Goal: Transaction & Acquisition: Purchase product/service

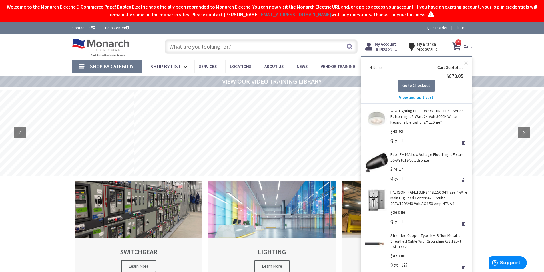
click at [460, 268] on link "Remove" at bounding box center [464, 268] width 8 height 8
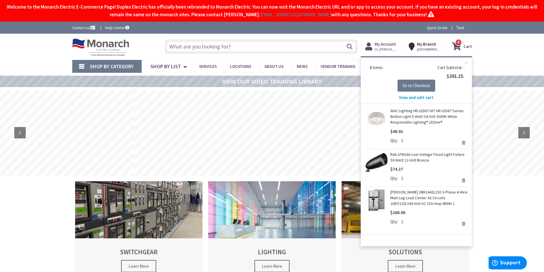
click at [464, 223] on link "Remove" at bounding box center [464, 224] width 8 height 8
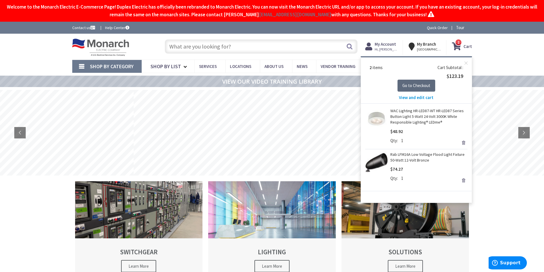
click at [412, 88] on span "Go to Checkout" at bounding box center [417, 85] width 28 height 5
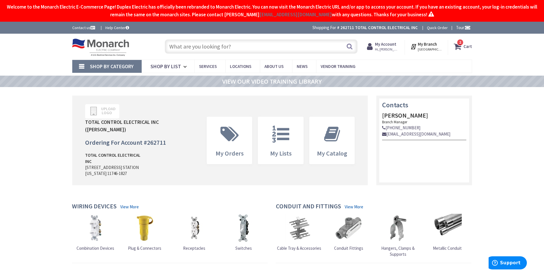
click at [459, 47] on icon at bounding box center [459, 46] width 10 height 10
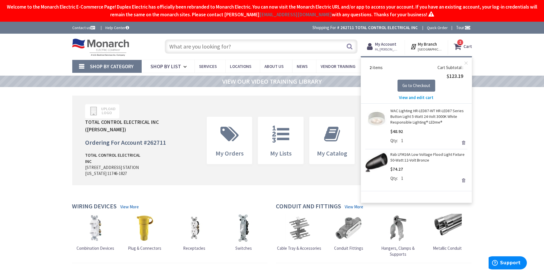
click at [423, 157] on link "Rab LFM16A Low Voltage Flood Light Fixture 50-Watt 12-Volt Bronze" at bounding box center [429, 157] width 77 height 11
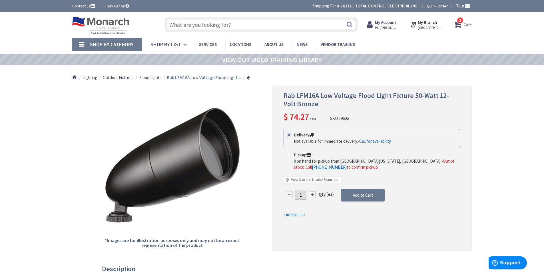
click at [147, 80] on span "Flood Lights" at bounding box center [150, 77] width 22 height 5
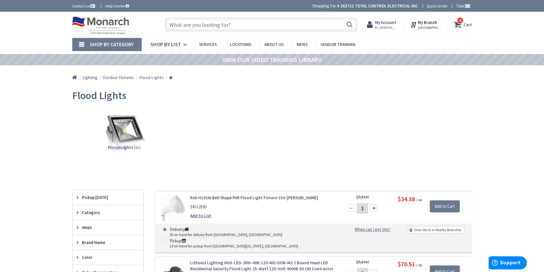
click at [463, 23] on span "2 2 items" at bounding box center [460, 20] width 7 height 7
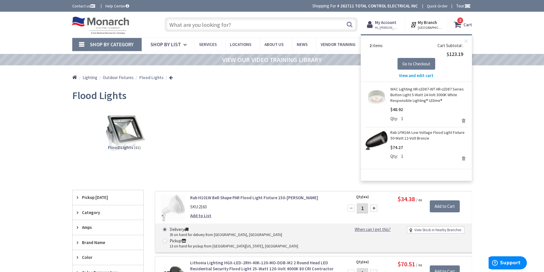
click at [183, 26] on input "text" at bounding box center [261, 24] width 193 height 14
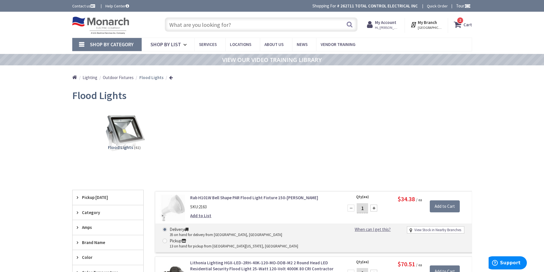
click at [183, 26] on input "text" at bounding box center [261, 24] width 193 height 14
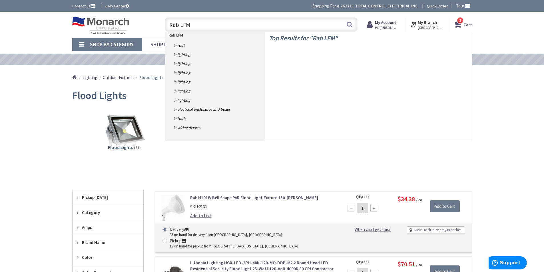
click at [467, 24] on strong "Cart" at bounding box center [468, 24] width 9 height 10
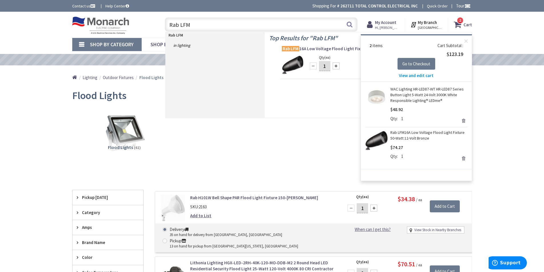
click at [193, 26] on input "Rab LFM" at bounding box center [261, 24] width 193 height 14
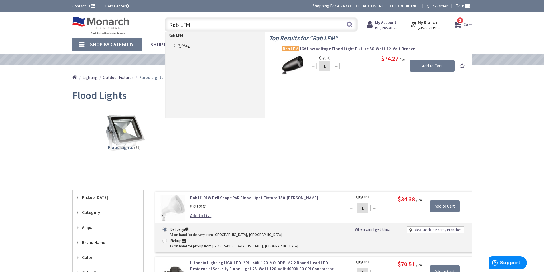
click at [198, 24] on input "Rab LFM" at bounding box center [261, 24] width 193 height 14
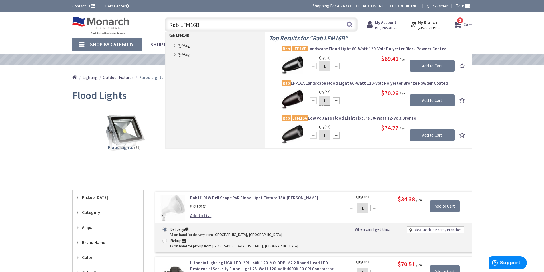
type input "Rab LFM16B"
click at [337, 67] on div at bounding box center [336, 66] width 7 height 7
type input "2"
click at [210, 23] on input "Rab LFM16B" at bounding box center [261, 24] width 193 height 14
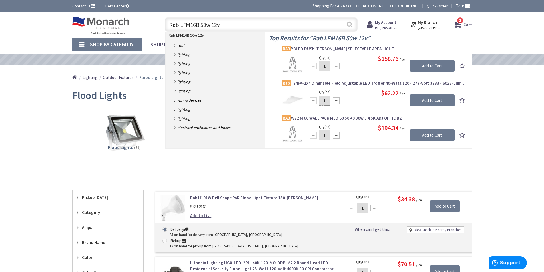
type input "Rab LFM16B 50w 12v"
click at [350, 24] on button "Search" at bounding box center [349, 24] width 7 height 13
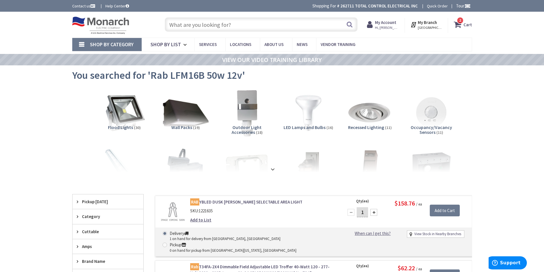
click at [177, 25] on input "text" at bounding box center [261, 24] width 193 height 14
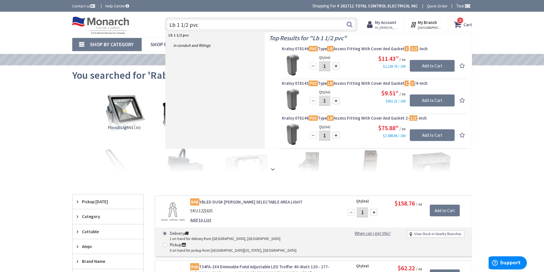
click at [175, 25] on input "Lb 1 1/2 pvc" at bounding box center [261, 24] width 193 height 14
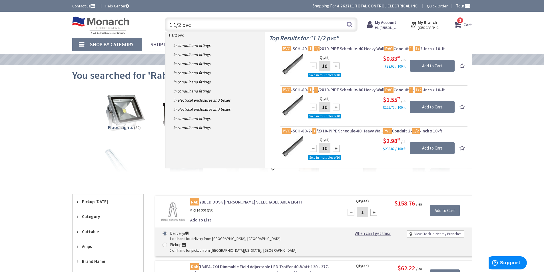
click at [183, 25] on input "1 1/2 pvc" at bounding box center [261, 24] width 193 height 14
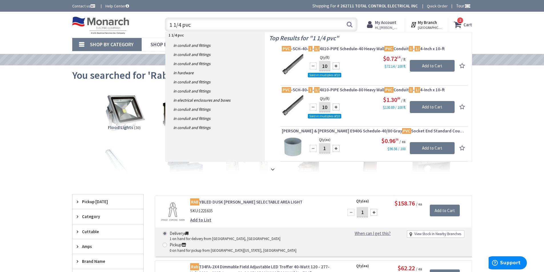
type input "1 1/4 pvc"
click at [337, 107] on div at bounding box center [336, 107] width 7 height 7
click at [338, 107] on div at bounding box center [336, 107] width 7 height 7
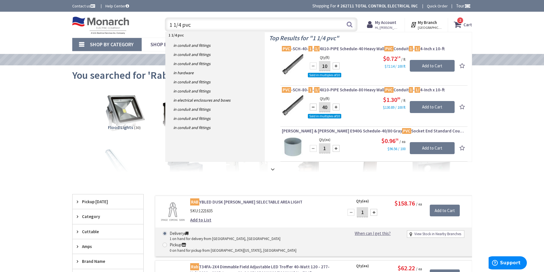
type input "50"
click at [435, 106] on input "Add to Cart" at bounding box center [432, 107] width 45 height 12
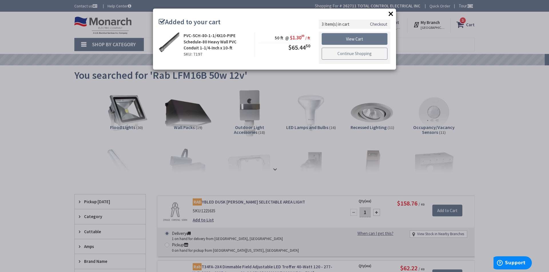
click at [358, 53] on link "Continue Shopping" at bounding box center [355, 54] width 66 height 12
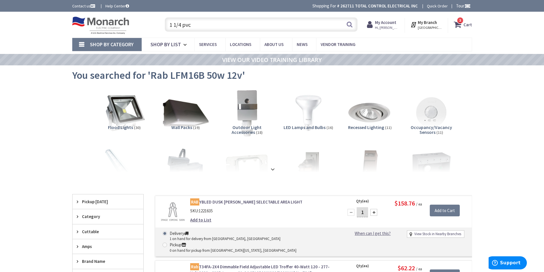
click at [201, 24] on input "1 1/4 pvc" at bounding box center [261, 24] width 193 height 14
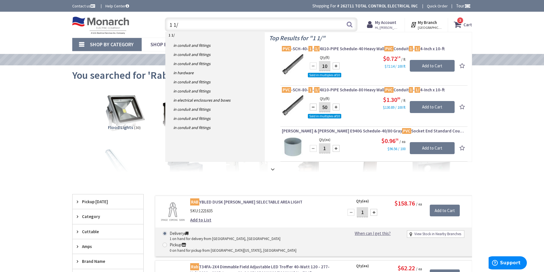
click at [180, 26] on input "1 1/" at bounding box center [261, 24] width 193 height 14
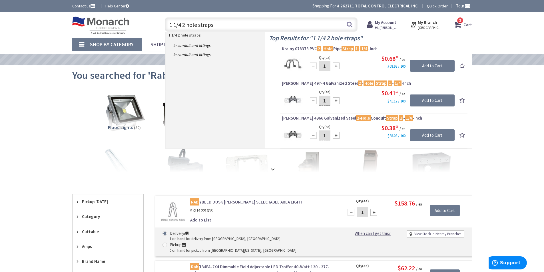
type input "1 1/4 2 hole straps"
click at [337, 102] on div at bounding box center [336, 100] width 7 height 7
click at [328, 101] on input "1" at bounding box center [324, 101] width 11 height 10
type input "2"
type input "15"
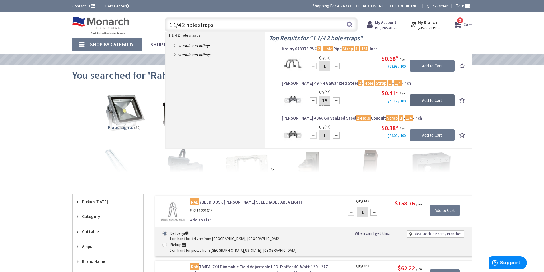
click at [439, 102] on input "Add to Cart" at bounding box center [432, 101] width 45 height 12
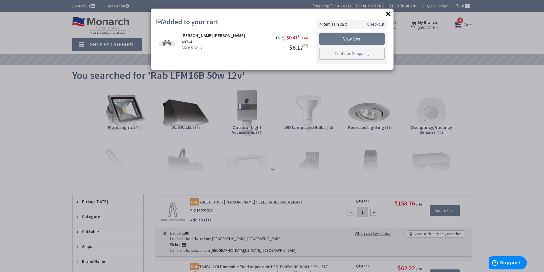
click at [352, 54] on div "× Added to your cart Cooper Crouse-Hinds 497-4 SKU: 56212 15 @ $0.41 17 / ea $6…" at bounding box center [272, 39] width 243 height 61
click at [359, 53] on link "Continue Shopping" at bounding box center [355, 54] width 66 height 12
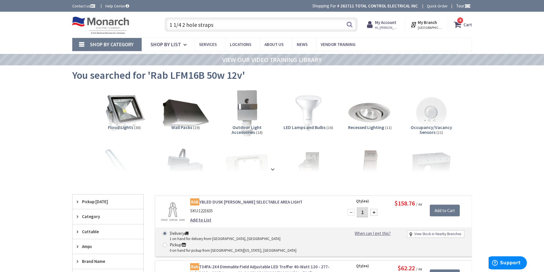
click at [232, 25] on input "1 1/4 2 hole straps" at bounding box center [261, 24] width 193 height 14
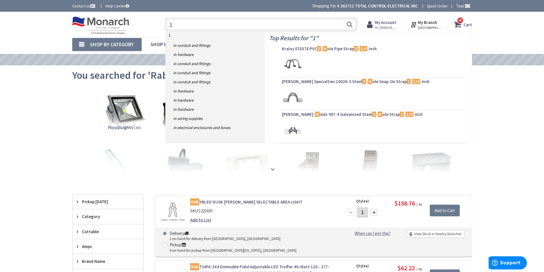
type input "1"
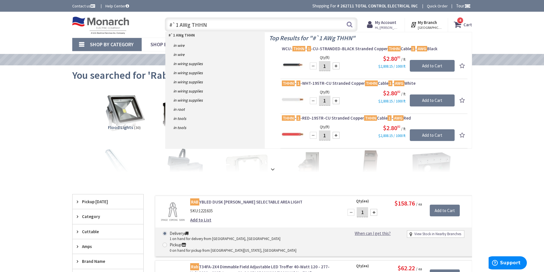
click at [179, 25] on input "#`1 AWg THHN" at bounding box center [261, 24] width 193 height 14
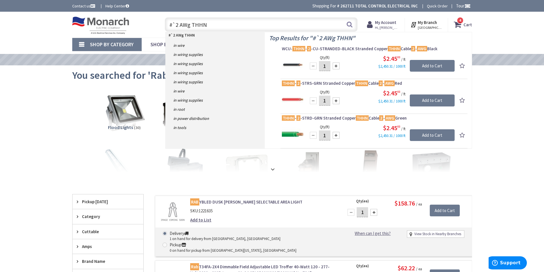
type input "#`2 AWg THHN"
click at [328, 66] on input "1" at bounding box center [324, 66] width 11 height 10
type input "150"
click at [437, 63] on input "Add to Cart" at bounding box center [432, 66] width 45 height 12
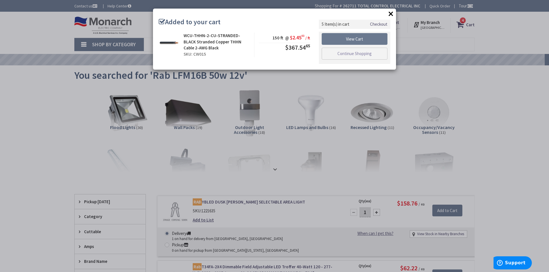
click at [353, 56] on div "× Added to your cart WCU-THHN-2-CU-STRANDED-BLACK Stranded Copper THHN Cable 2-…" at bounding box center [274, 136] width 549 height 272
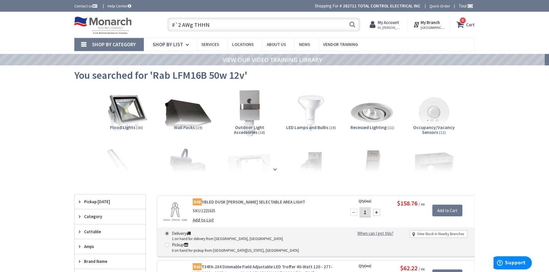
click at [217, 25] on div at bounding box center [274, 136] width 549 height 272
click at [216, 24] on input "#`2 AWg THHN" at bounding box center [261, 24] width 193 height 14
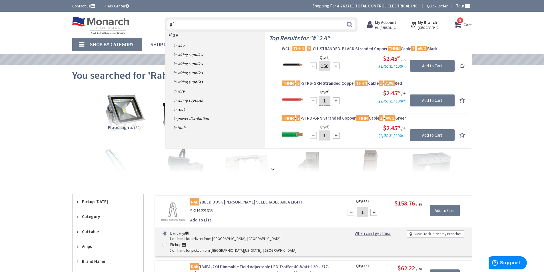
type input "#"
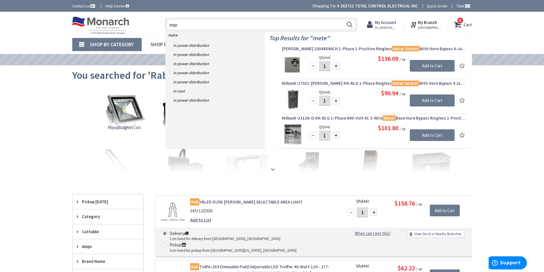
type input "m"
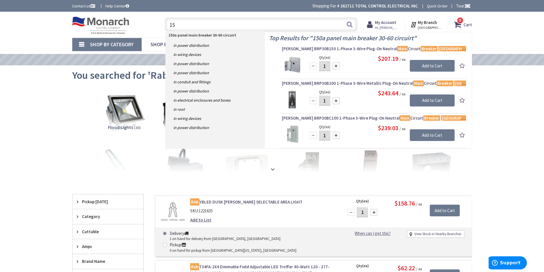
type input "1"
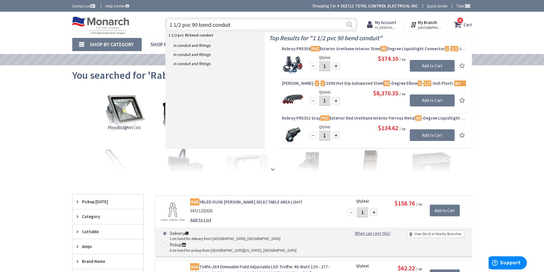
type input "1 1/2 pvc 90 bend conduit"
click at [350, 27] on button "Search" at bounding box center [349, 24] width 7 height 13
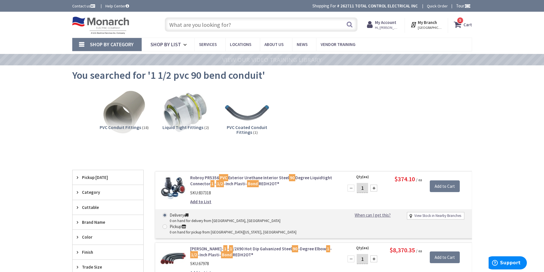
click at [461, 23] on span "5 5 items" at bounding box center [460, 20] width 7 height 7
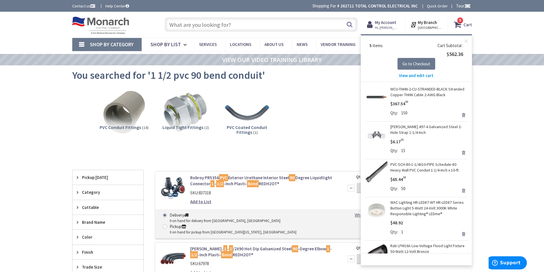
click at [438, 126] on link "[PERSON_NAME] 497-4 Galvanized Steel 2-Hole Strap 1-1/4-Inch" at bounding box center [429, 129] width 77 height 11
